Goal: Information Seeking & Learning: Learn about a topic

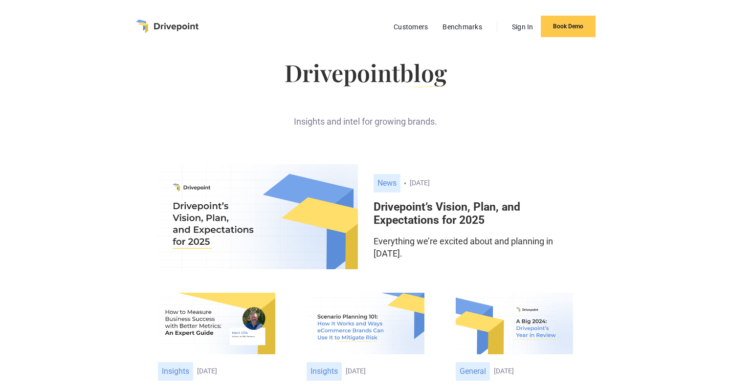
click at [458, 218] on h6 "Drivepoint’s Vision, Plan, and Expectations for 2025" at bounding box center [473, 213] width 200 height 27
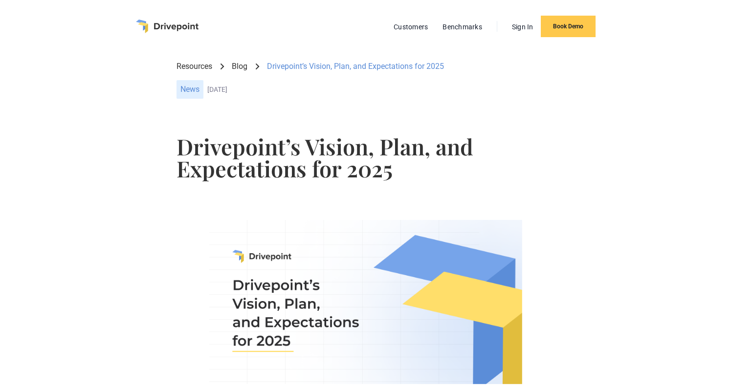
click at [189, 22] on img "home" at bounding box center [167, 27] width 63 height 14
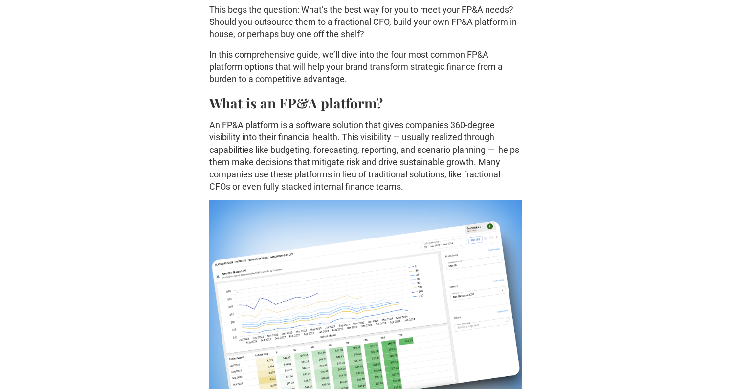
scroll to position [477, 0]
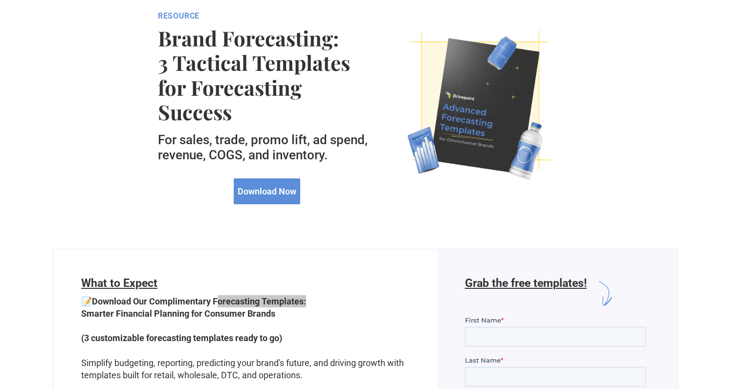
scroll to position [72, 0]
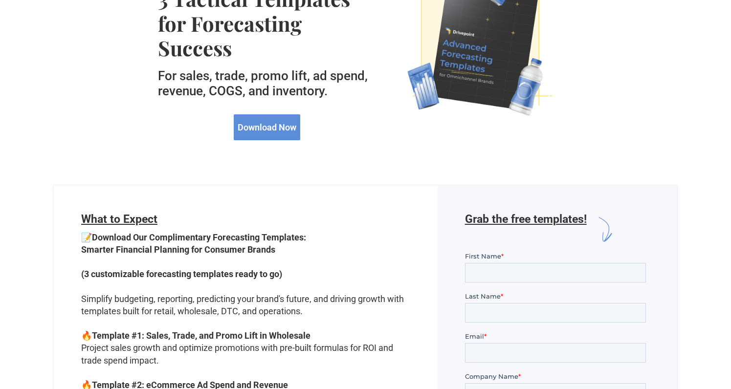
scroll to position [116, 0]
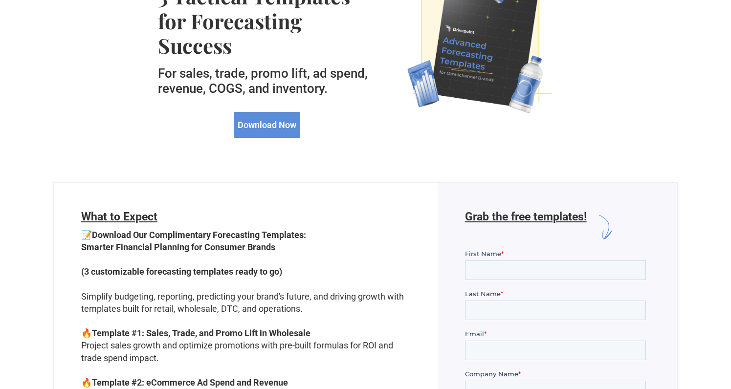
click at [375, 213] on h6 "What to Expect" at bounding box center [245, 219] width 329 height 19
click at [267, 236] on strong "Download Our Complimentary Forecasting Templates: Smarter Financial Planning fo…" at bounding box center [193, 241] width 225 height 22
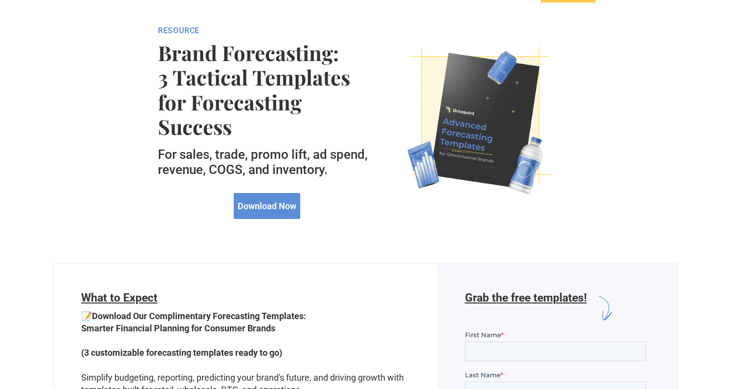
scroll to position [28, 0]
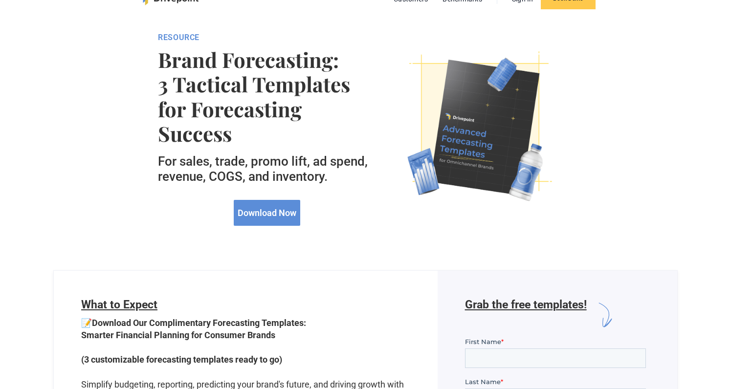
click at [210, 324] on strong "Download Our Complimentary Forecasting Templates: Smarter Financial Planning fo…" at bounding box center [193, 329] width 225 height 22
drag, startPoint x: 212, startPoint y: 323, endPoint x: 302, endPoint y: 327, distance: 89.6
click at [302, 327] on strong "Download Our Complimentary Forecasting Templates: Smarter Financial Planning fo…" at bounding box center [193, 329] width 225 height 22
copy strong "Forecasting Templates"
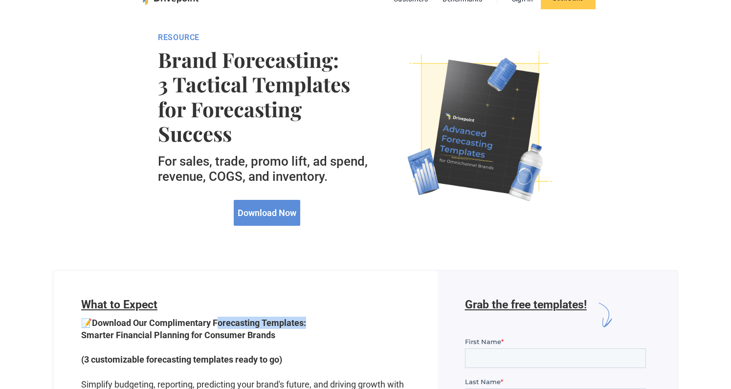
copy strong "Forecasting Templates"
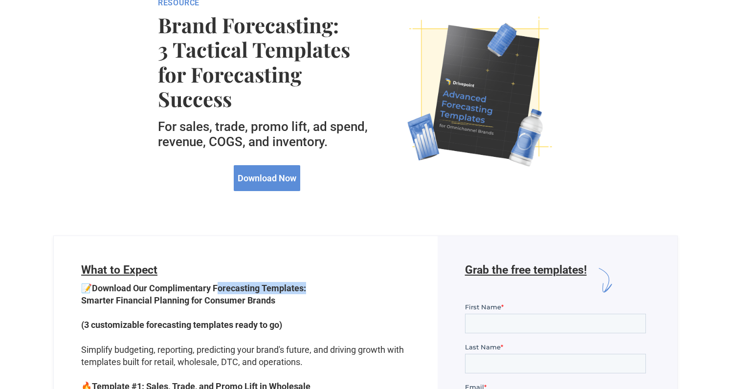
scroll to position [0, 0]
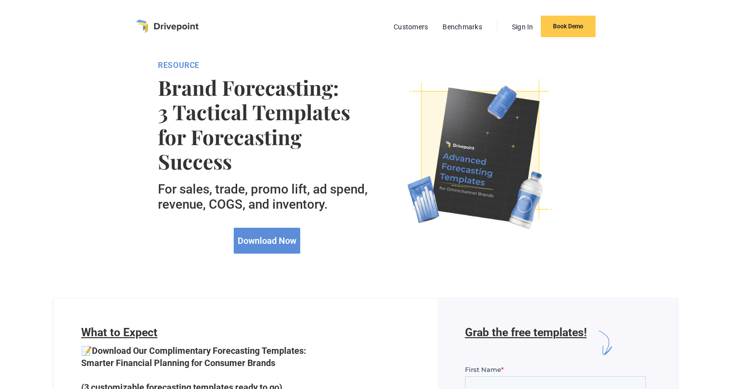
click at [158, 91] on strong "Brand Forecasting: 3 Tactical Templates for Forecasting Success" at bounding box center [267, 124] width 218 height 99
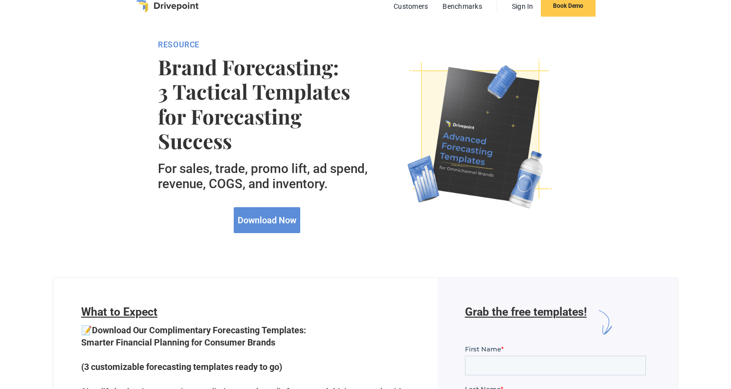
scroll to position [28, 0]
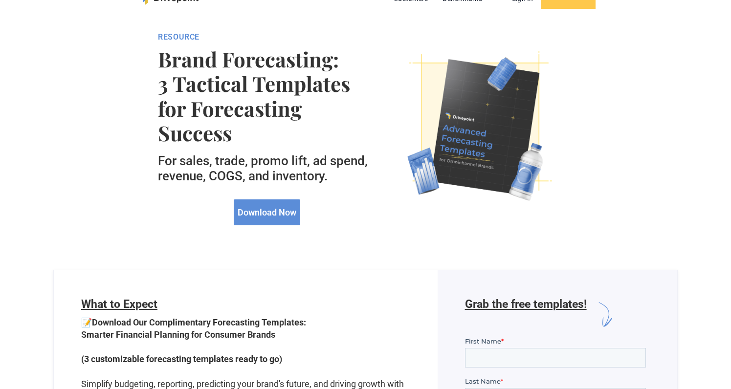
click at [216, 320] on strong "Download Our Complimentary Forecasting Templates: Smarter Financial Planning fo…" at bounding box center [193, 328] width 225 height 22
drag, startPoint x: 213, startPoint y: 320, endPoint x: 302, endPoint y: 319, distance: 89.0
click at [302, 319] on strong "Download Our Complimentary Forecasting Templates: Smarter Financial Planning fo…" at bounding box center [193, 328] width 225 height 22
copy strong "Forecasting Templates"
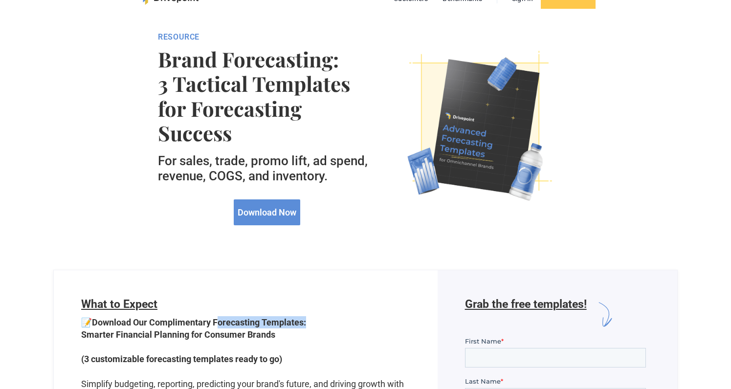
copy strong "Forecasting Templates"
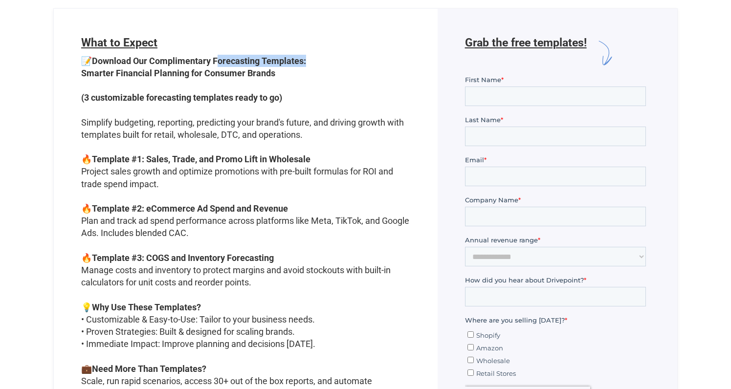
scroll to position [323, 0]
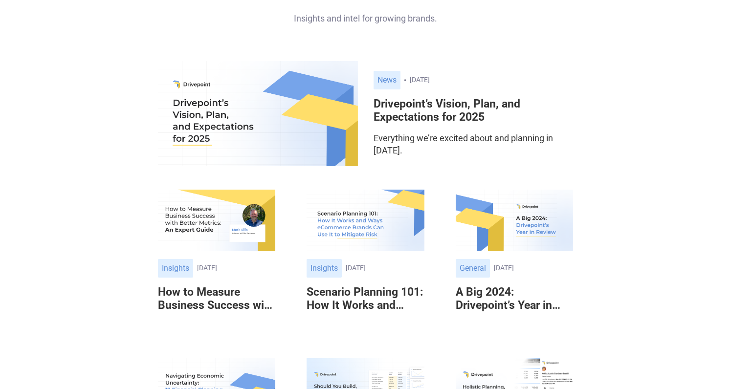
scroll to position [150, 0]
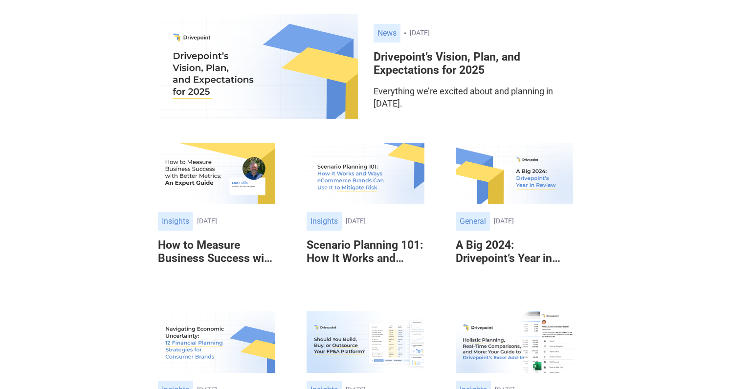
click at [369, 242] on h6 "Scenario Planning 101: How It Works and Ways eCommerce Brands Can Use It to Mit…" at bounding box center [364, 252] width 117 height 27
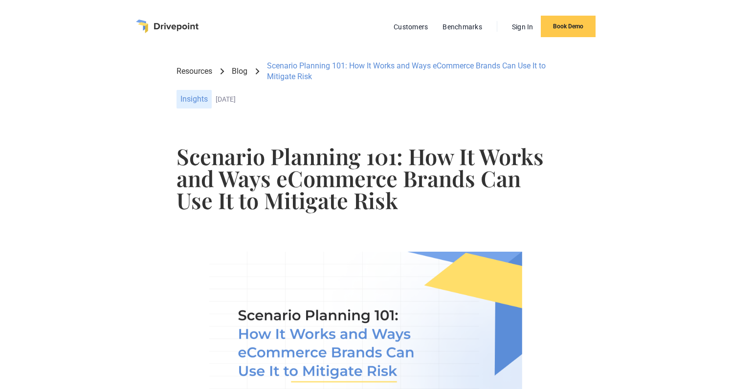
click at [224, 99] on div "January 2, 2024" at bounding box center [385, 99] width 338 height 8
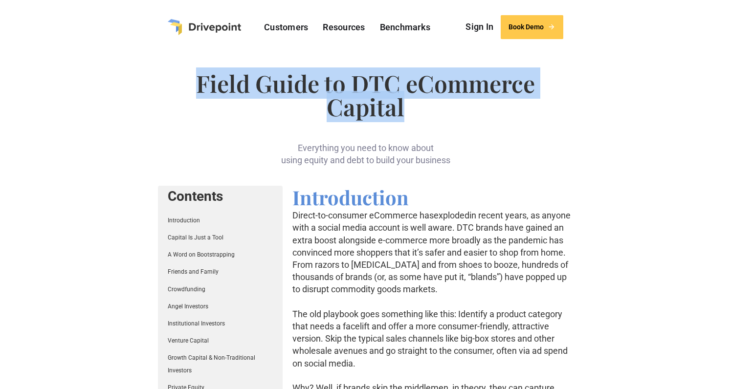
click at [230, 24] on img "home" at bounding box center [204, 27] width 73 height 16
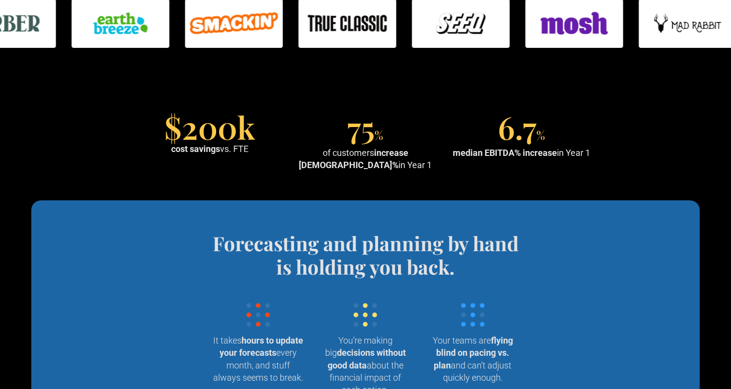
scroll to position [852, 0]
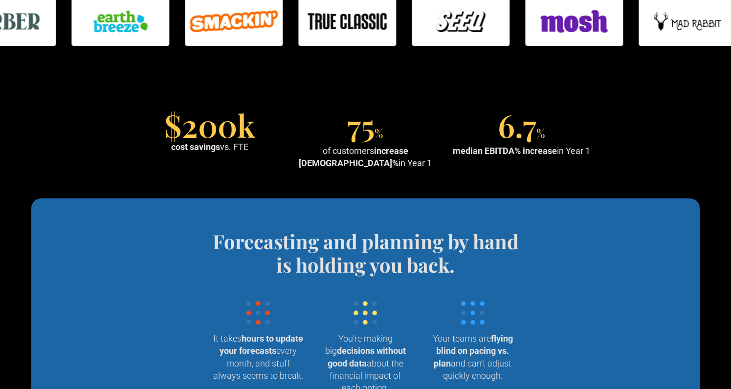
drag, startPoint x: 299, startPoint y: 150, endPoint x: 385, endPoint y: 172, distance: 88.8
click at [385, 172] on section "$200k cost savings vs. FTE 75 % of customers increase EBITDA% in Year 1 6.7 % m…" at bounding box center [365, 141] width 731 height 114
copy div "of customers increase EBITDA% in Year 1"
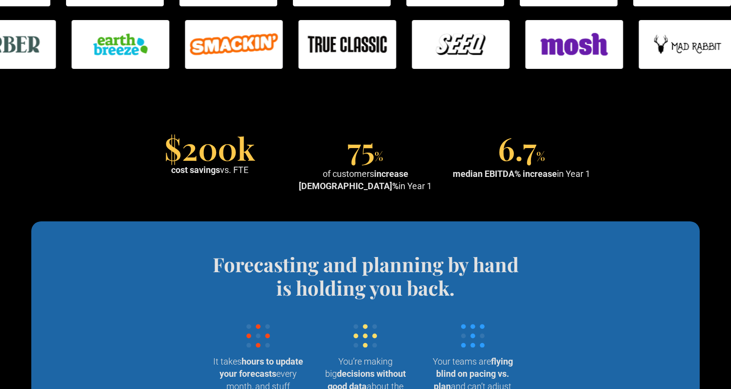
scroll to position [808, 0]
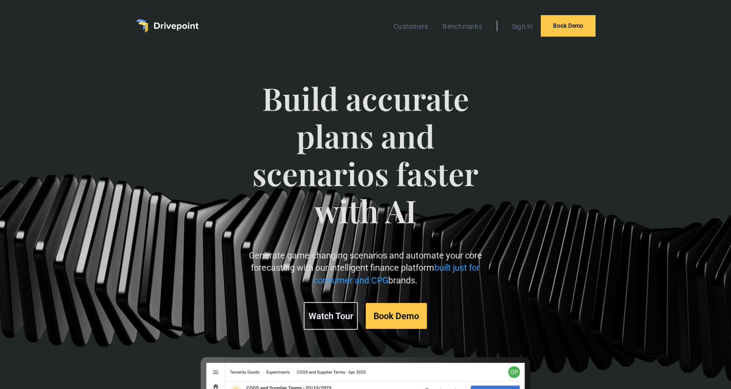
click at [333, 125] on span "Build accurate plans and scenarios faster with AI" at bounding box center [365, 165] width 249 height 170
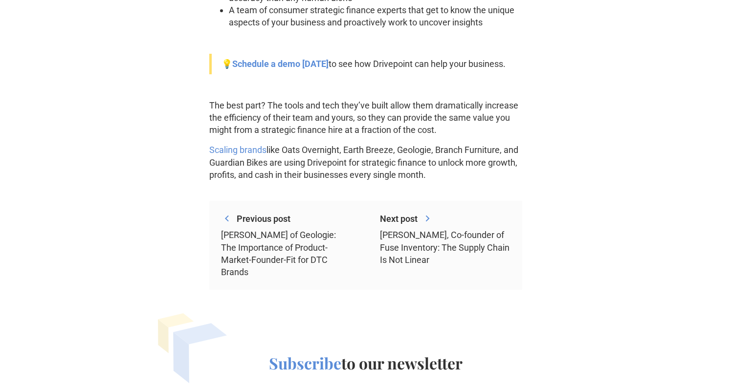
scroll to position [1293, 0]
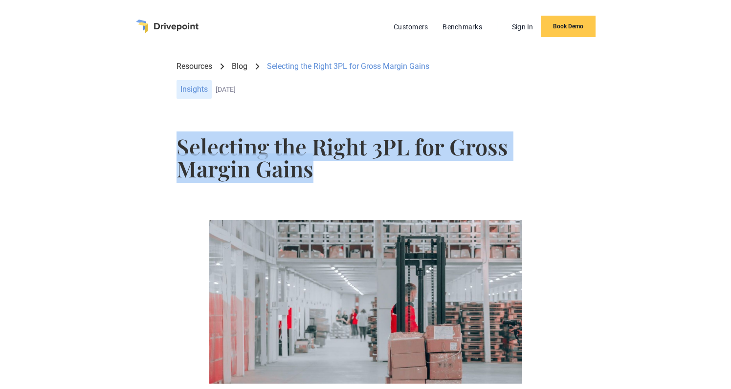
drag, startPoint x: 177, startPoint y: 143, endPoint x: 299, endPoint y: 183, distance: 128.5
click at [299, 183] on div "Selecting the Right 3PL for Gross Margin Gains" at bounding box center [364, 164] width 377 height 73
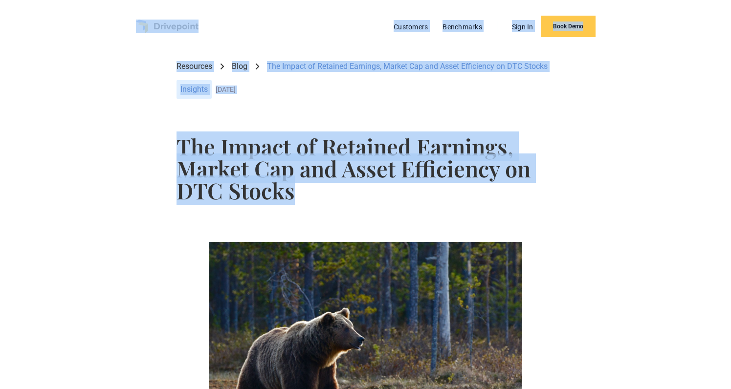
drag, startPoint x: 173, startPoint y: 52, endPoint x: 314, endPoint y: 184, distance: 193.7
click at [529, 200] on h1 "The Impact of Retained Earnings, Market Cap and Asset Efficiency on DTC Stocks" at bounding box center [364, 168] width 377 height 66
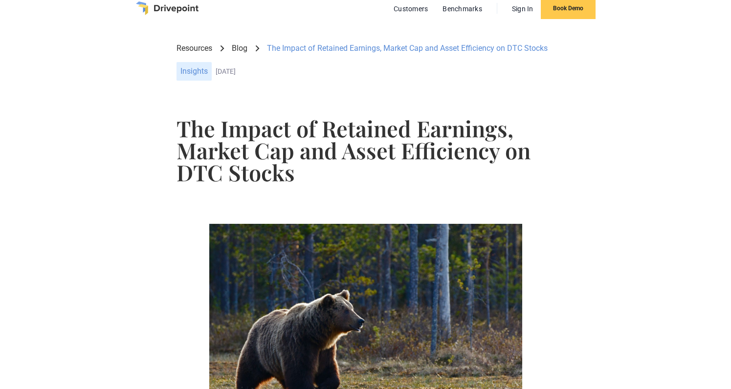
scroll to position [19, 0]
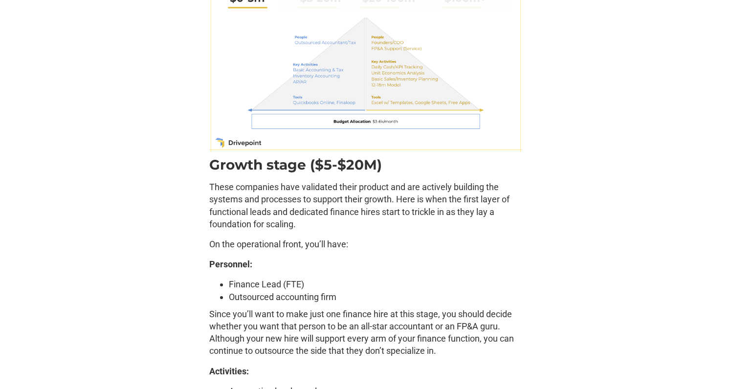
scroll to position [2580, 0]
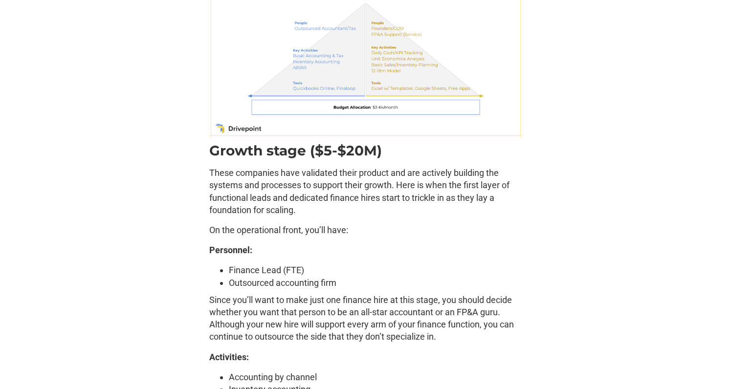
click at [472, 88] on img at bounding box center [365, 49] width 313 height 176
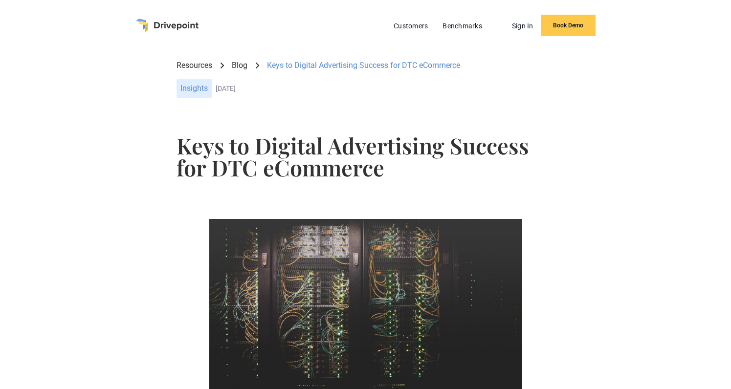
scroll to position [5, 0]
